Goal: Task Accomplishment & Management: Understand process/instructions

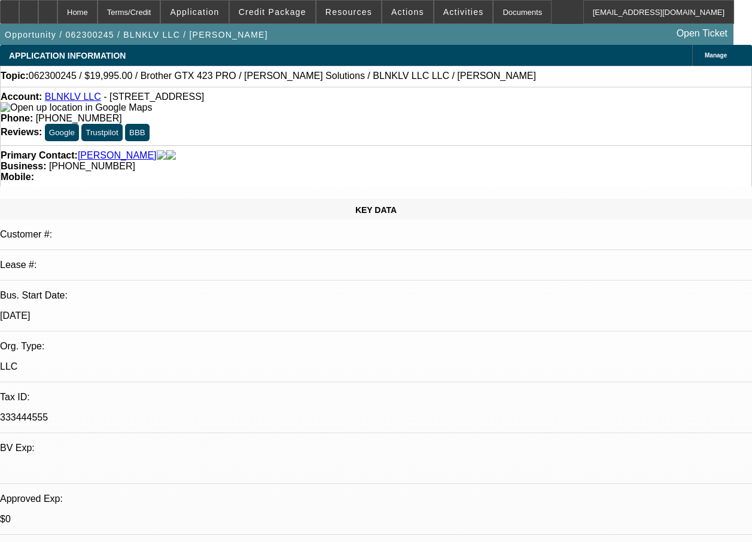
select select "0"
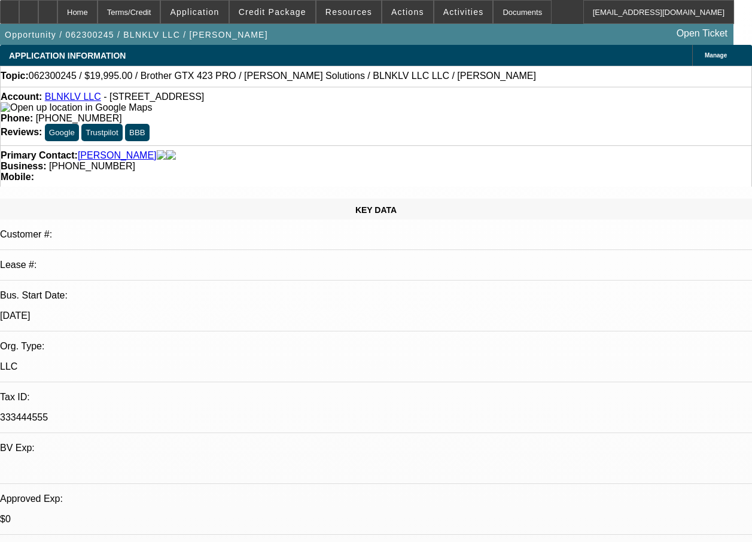
select select "0.1"
select select "0"
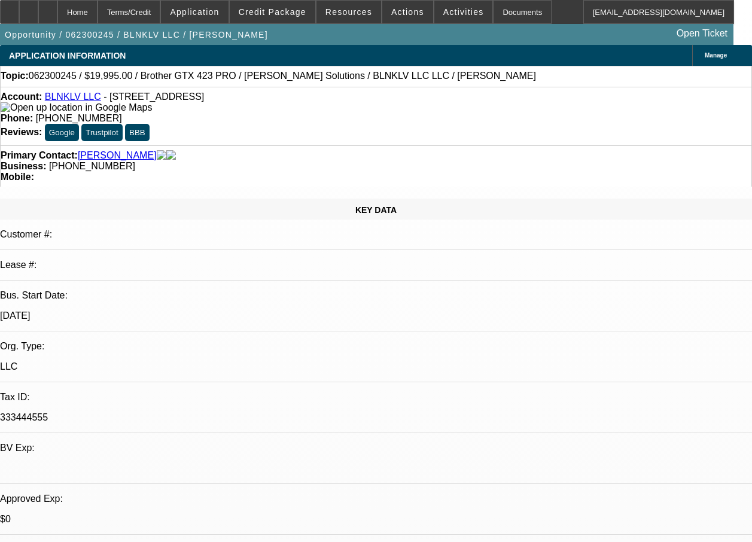
select select "0"
select select "0.1"
select select "1"
select select "6"
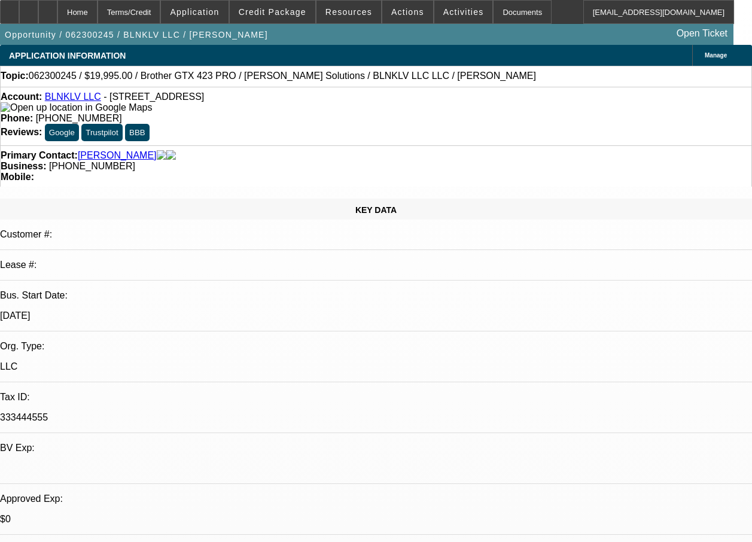
select select "1"
select select "4"
select select "1"
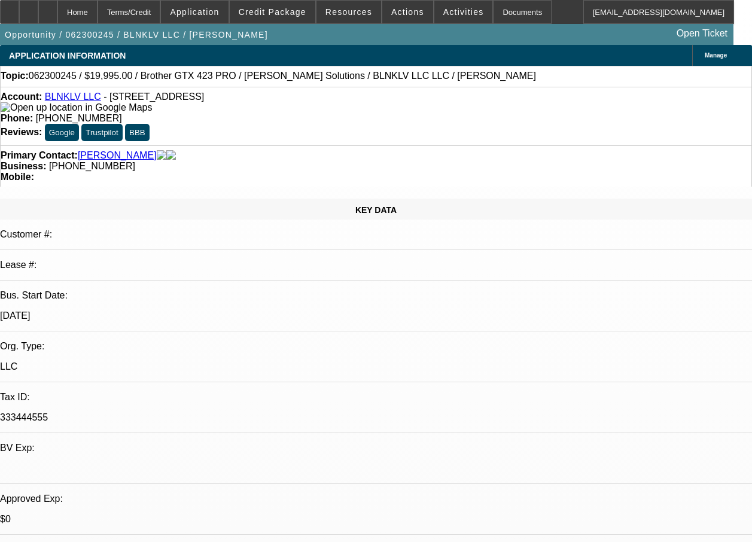
select select "6"
select select "1"
select select "4"
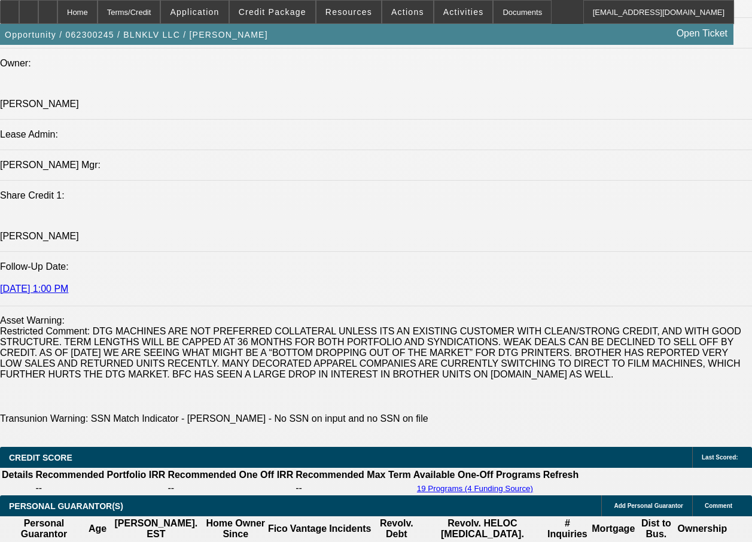
scroll to position [1896, 0]
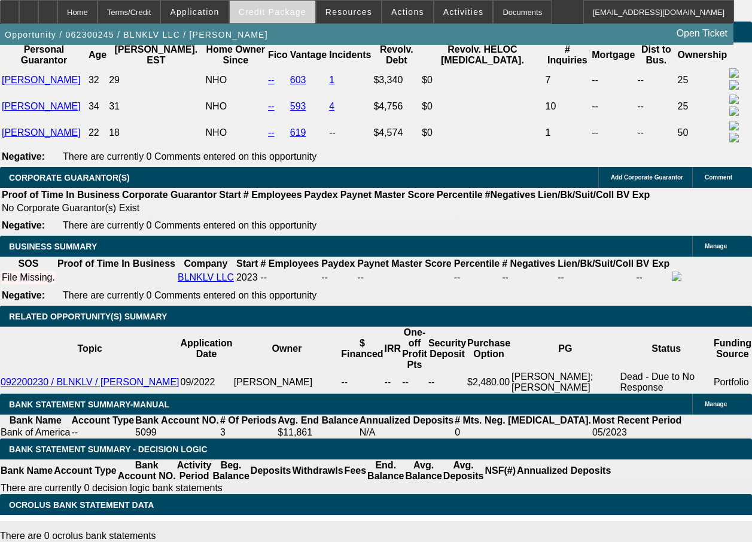
click at [273, 17] on span at bounding box center [273, 12] width 86 height 29
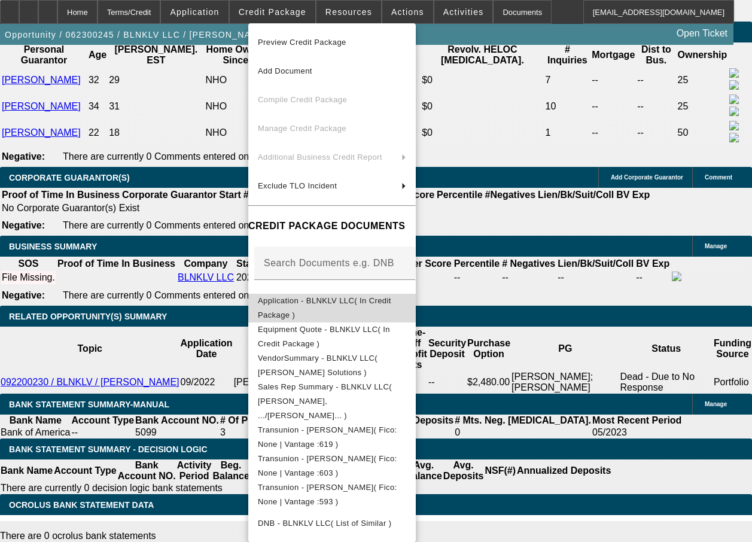
click at [295, 304] on span "Application - BLNKLV LLC( In Credit Package )" at bounding box center [324, 307] width 133 height 23
